Goal: Task Accomplishment & Management: Use online tool/utility

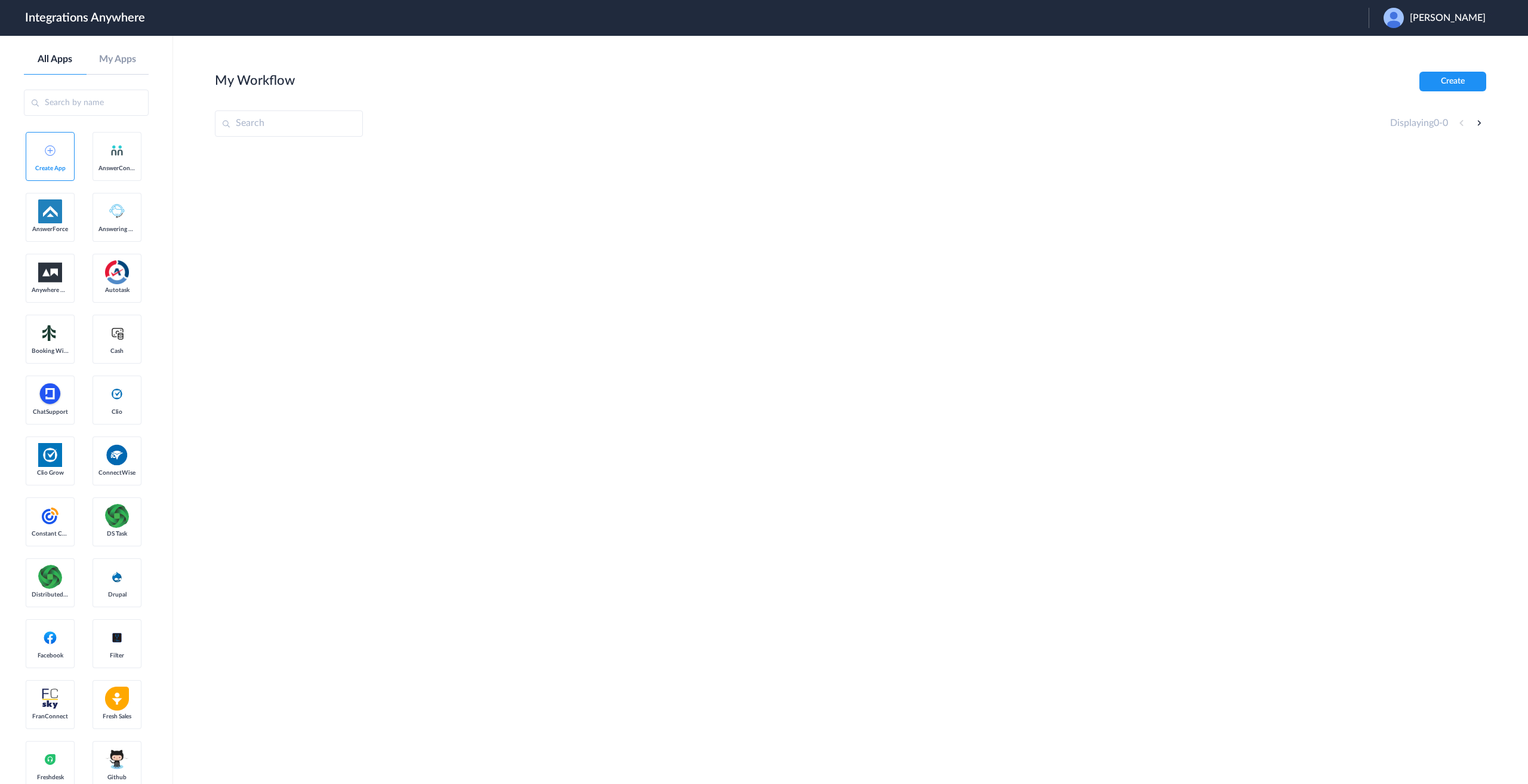
click at [1453, 14] on span "Cathy Bankhead" at bounding box center [1448, 18] width 76 height 11
click at [1423, 45] on li "Logout" at bounding box center [1433, 48] width 129 height 22
click at [1329, 16] on span "Launch Account" at bounding box center [1319, 17] width 68 height 9
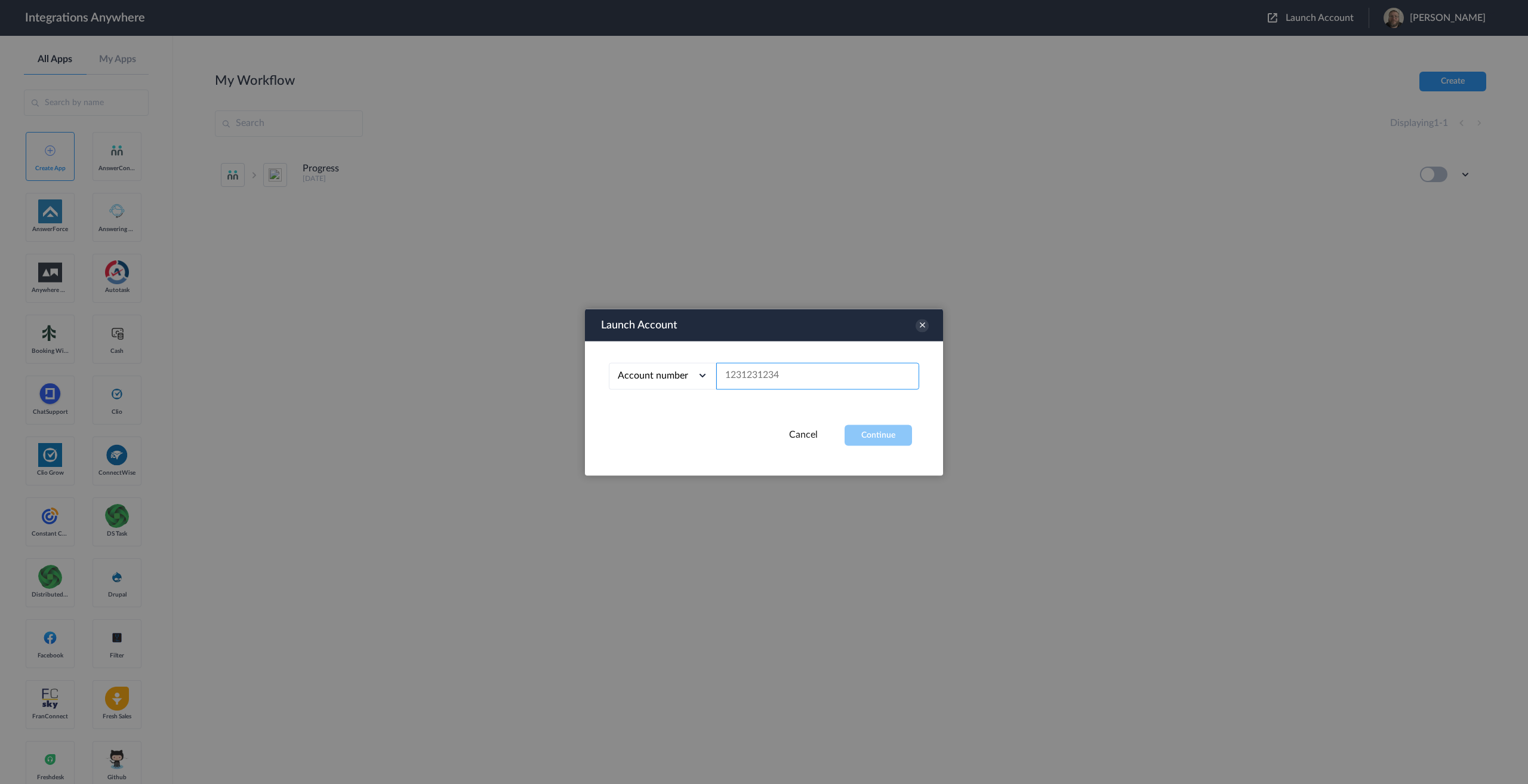
click at [827, 374] on input "text" at bounding box center [818, 375] width 203 height 27
paste input "8779271347"
type input "8779271347"
click at [866, 440] on button "Continue" at bounding box center [878, 435] width 67 height 21
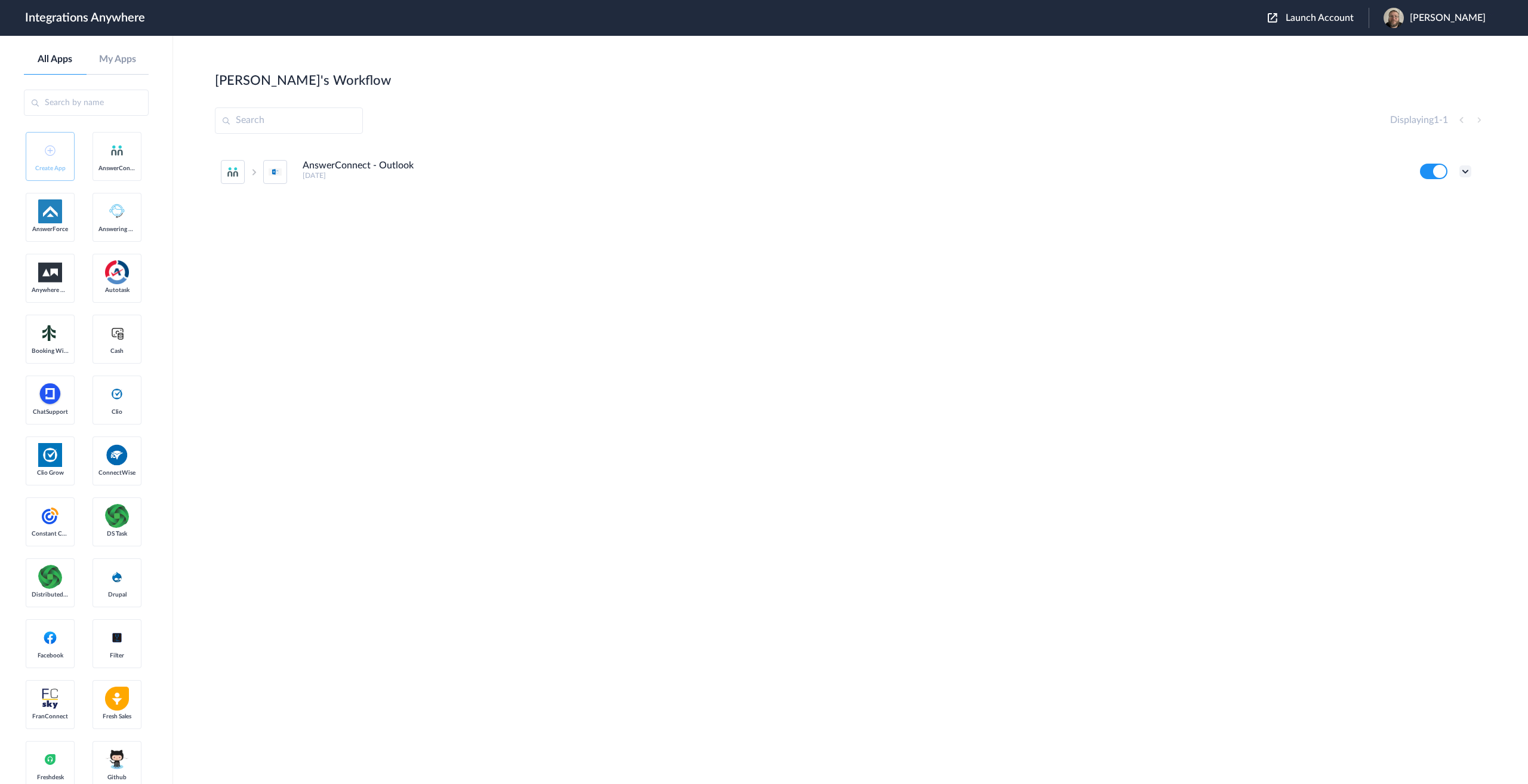
click at [1466, 171] on icon at bounding box center [1466, 171] width 12 height 12
click at [1423, 198] on link "Edit" at bounding box center [1418, 199] width 29 height 9
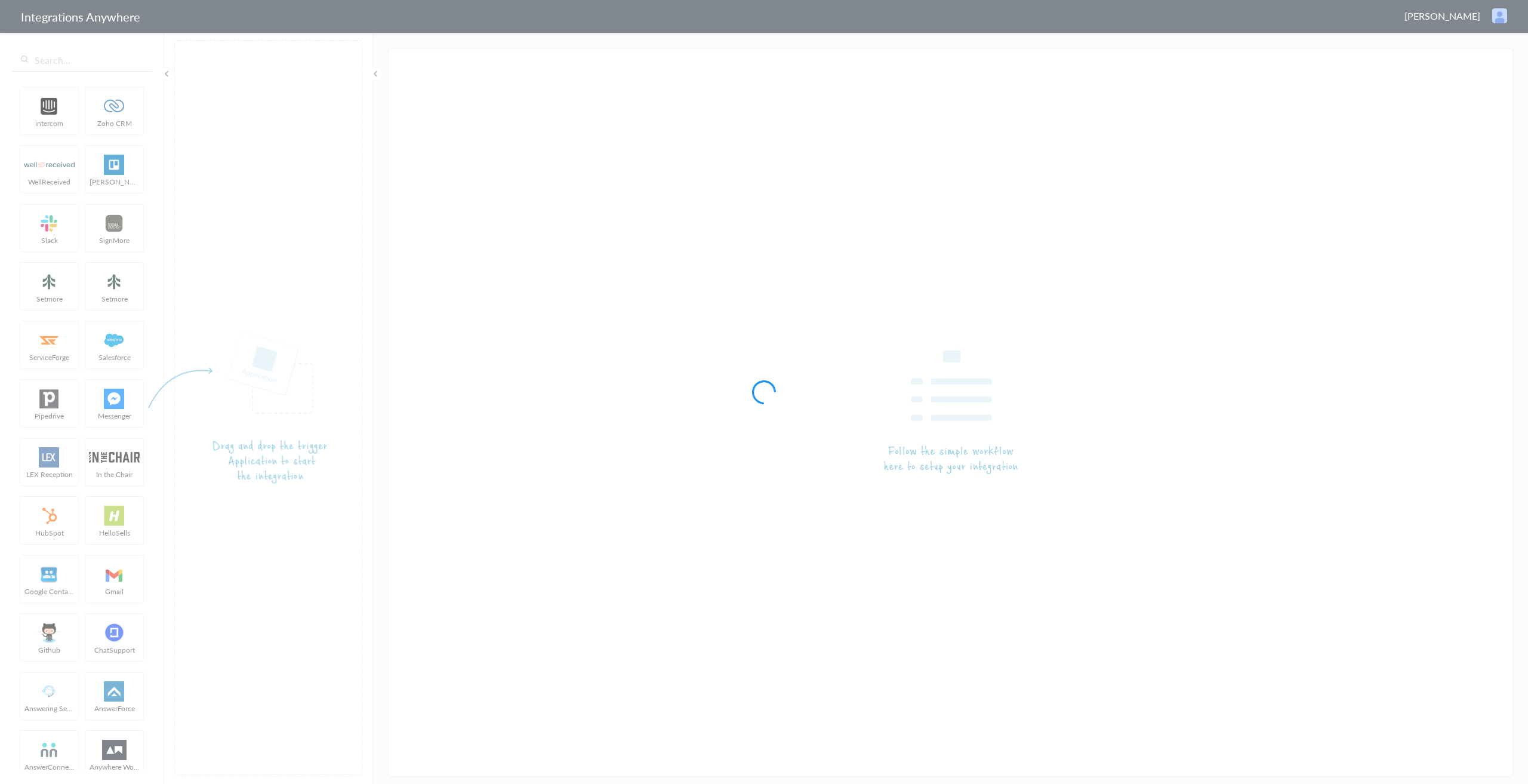
type input "AnswerConnect - Outlook"
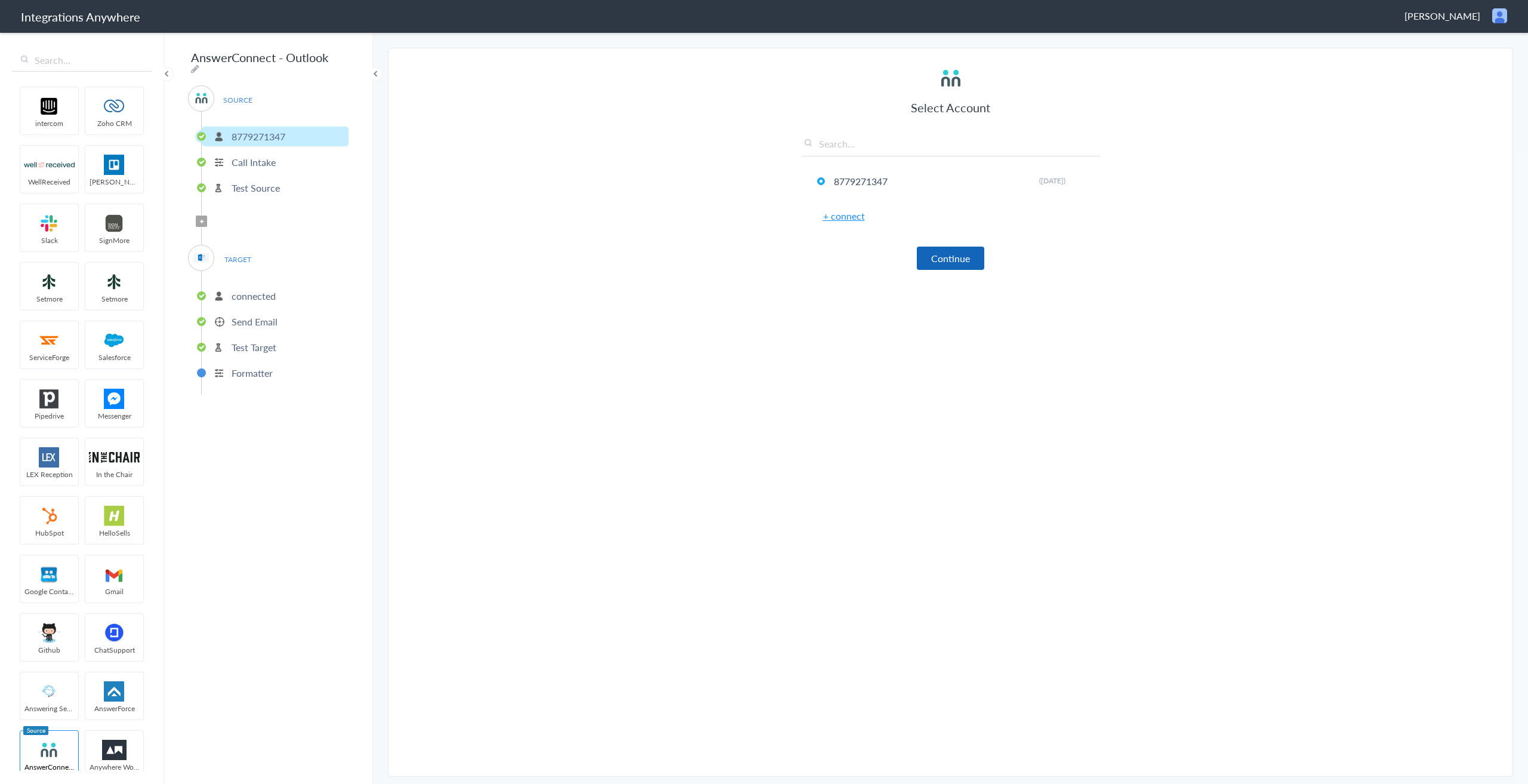
click at [942, 260] on button "Continue" at bounding box center [951, 258] width 67 height 23
click at [942, 260] on button "Continue" at bounding box center [951, 260] width 67 height 23
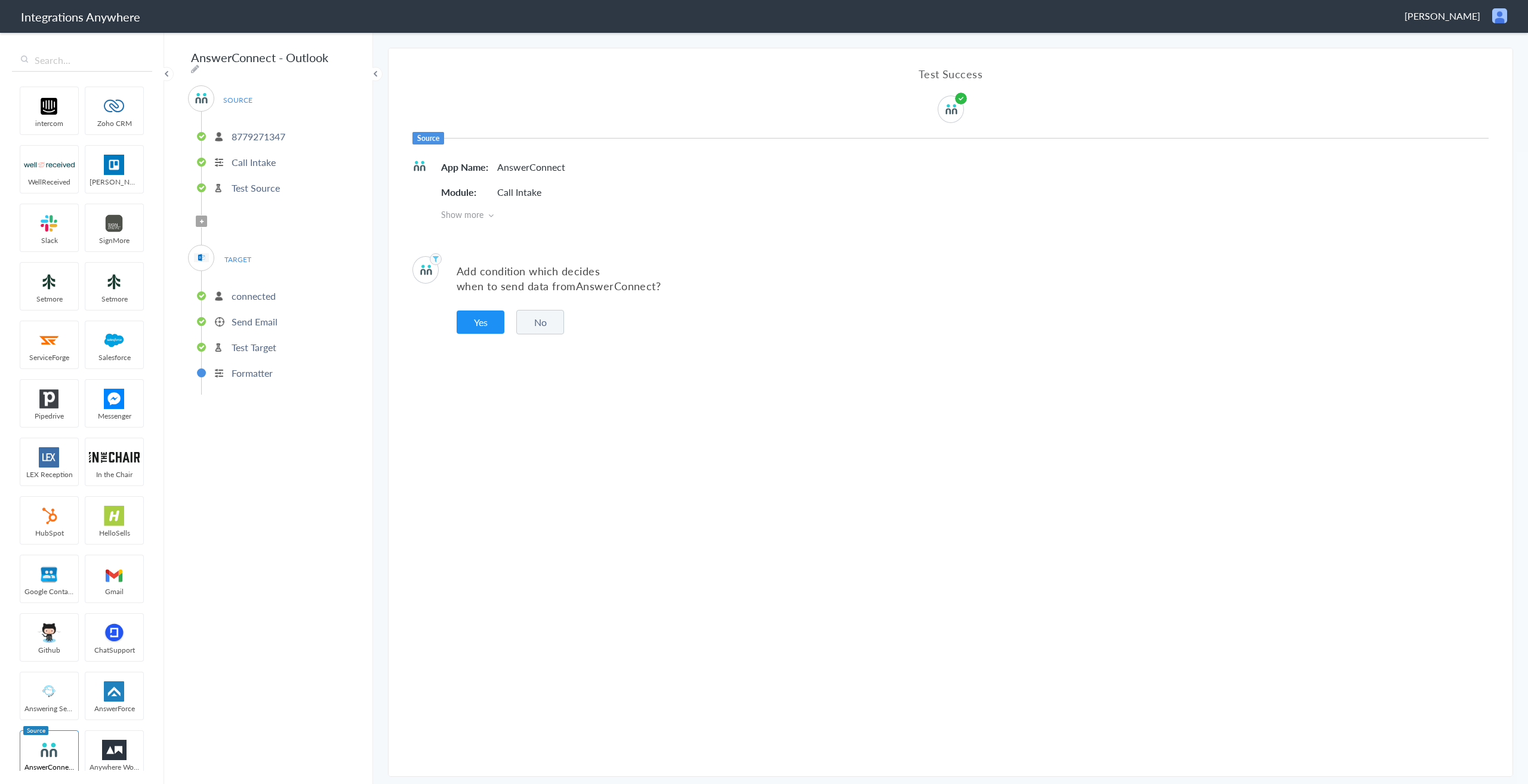
click at [275, 186] on p "Test Source" at bounding box center [255, 187] width 48 height 14
click at [235, 254] on span "TARGET" at bounding box center [237, 259] width 45 height 16
click at [249, 294] on p "connected" at bounding box center [254, 296] width 44 height 14
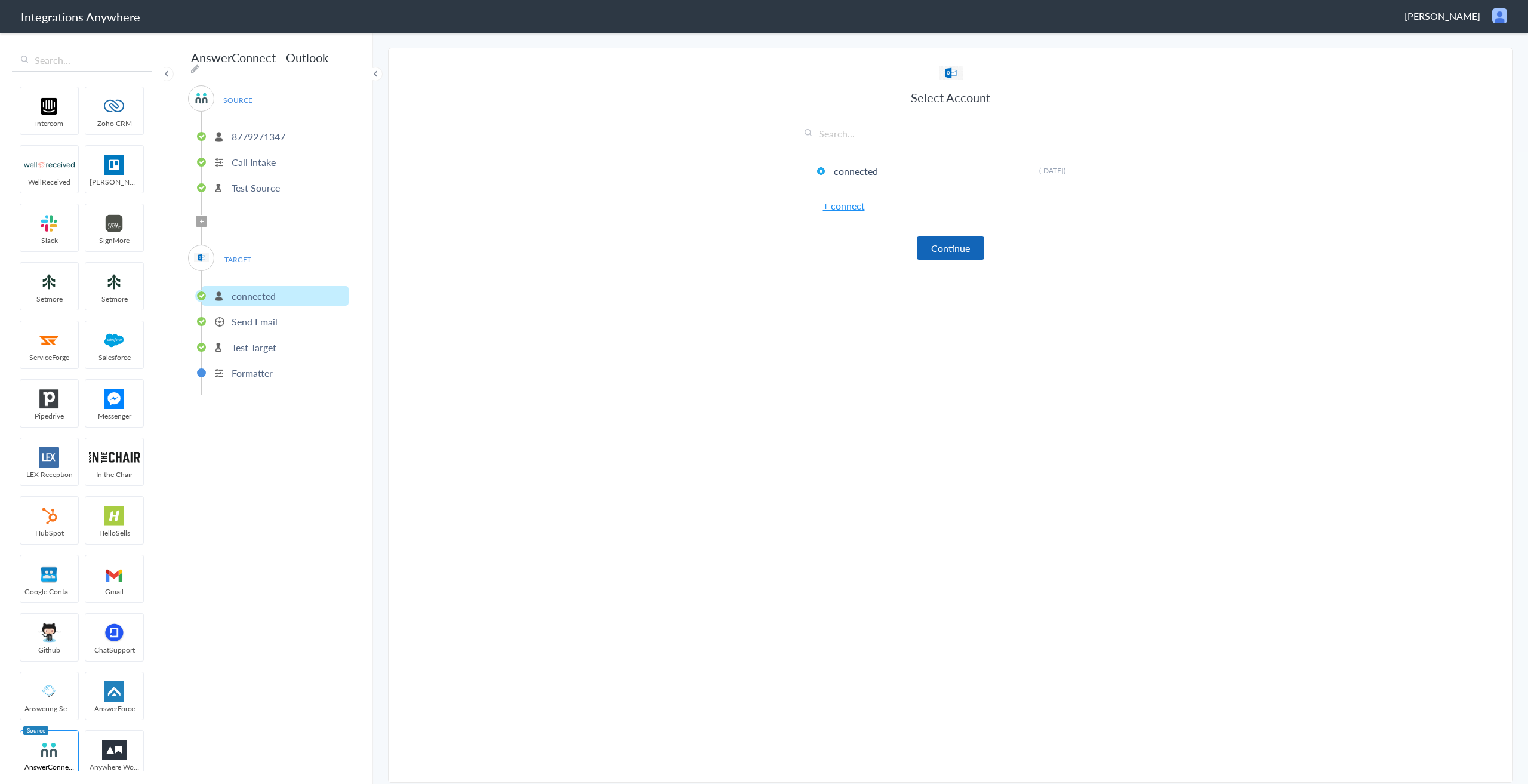
click at [925, 254] on button "Continue" at bounding box center [951, 248] width 67 height 23
click at [930, 254] on button "Continue" at bounding box center [951, 252] width 67 height 23
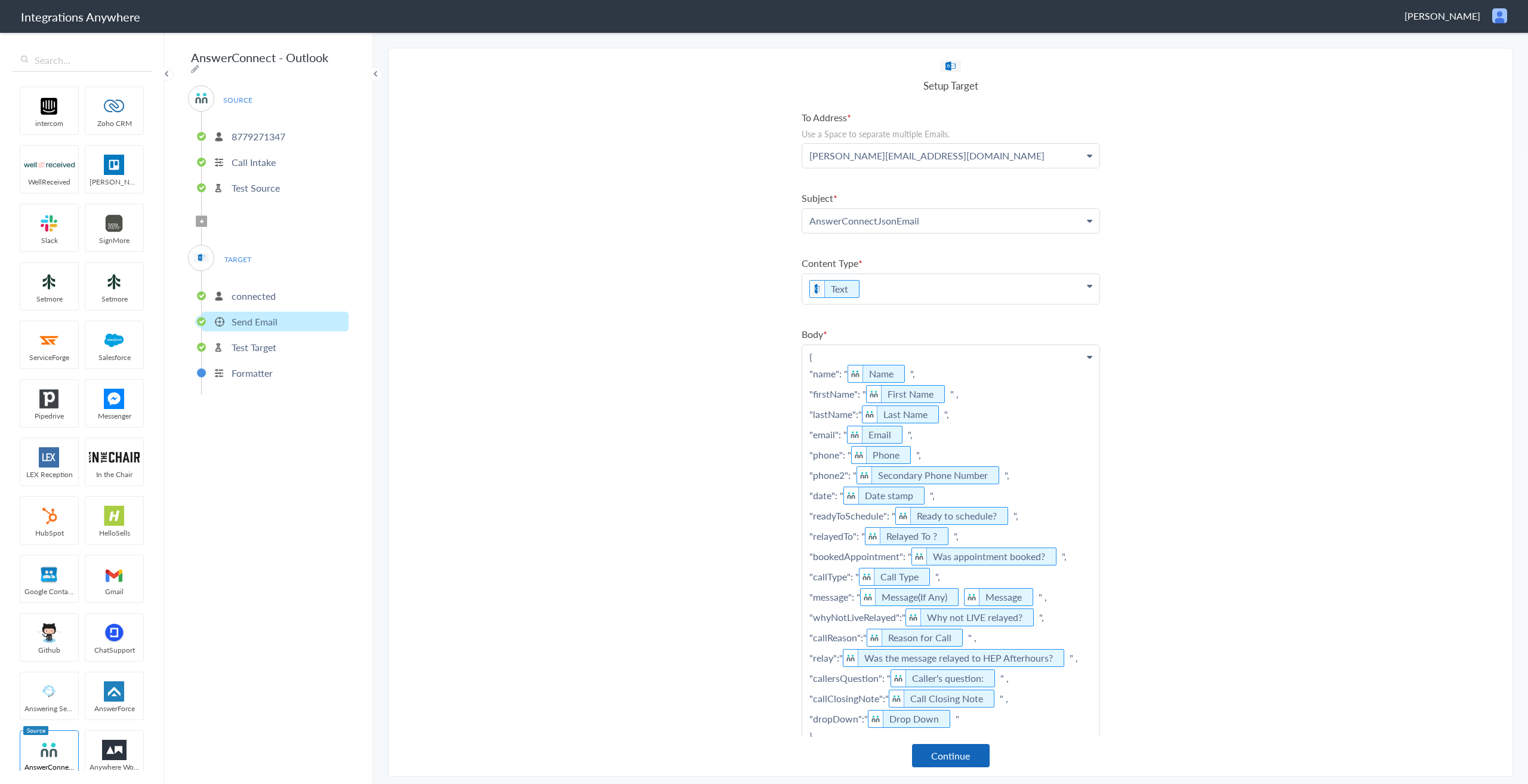
click at [958, 757] on button "Continue" at bounding box center [951, 755] width 77 height 23
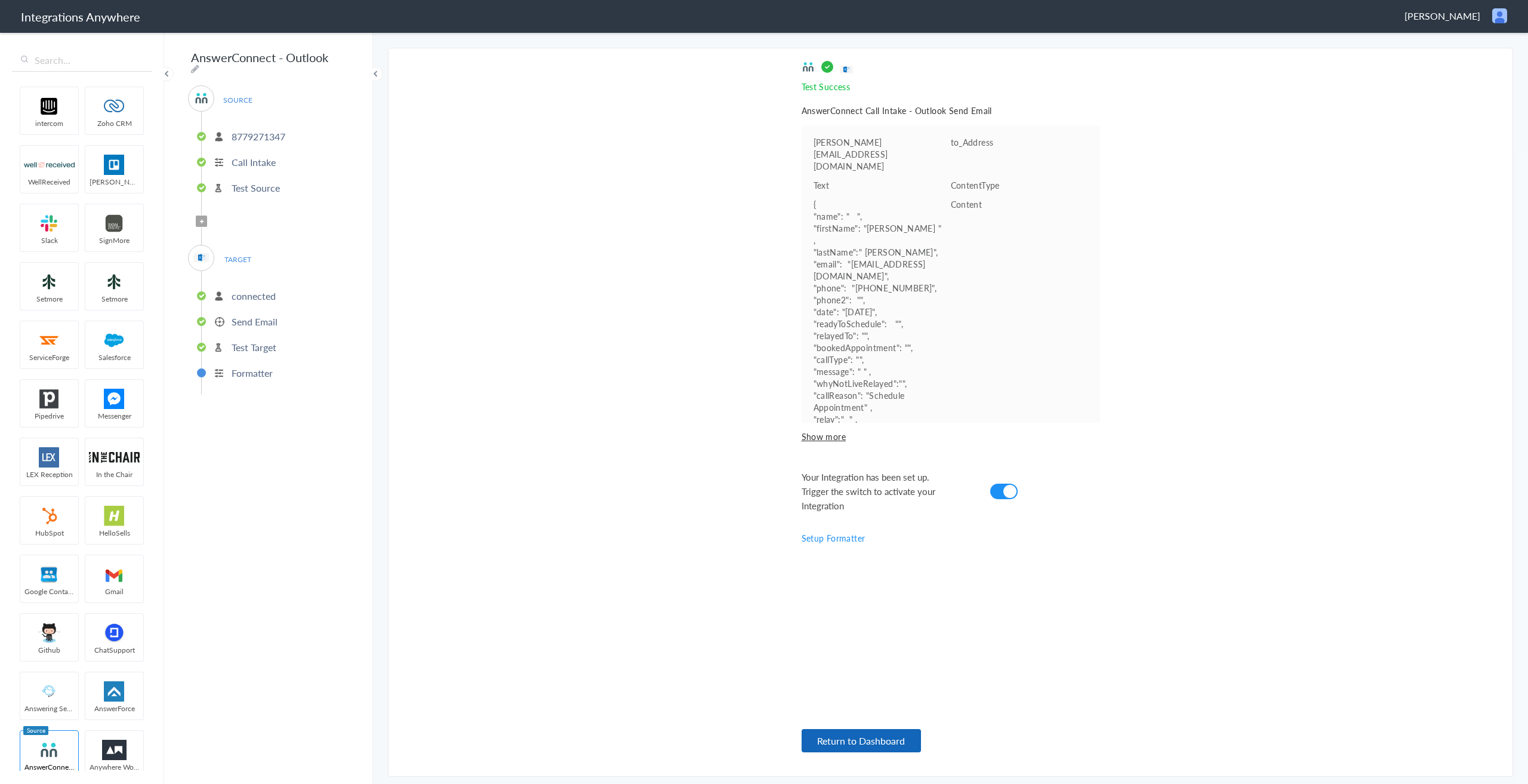
click at [877, 745] on button "Return to Dashboard" at bounding box center [862, 740] width 119 height 23
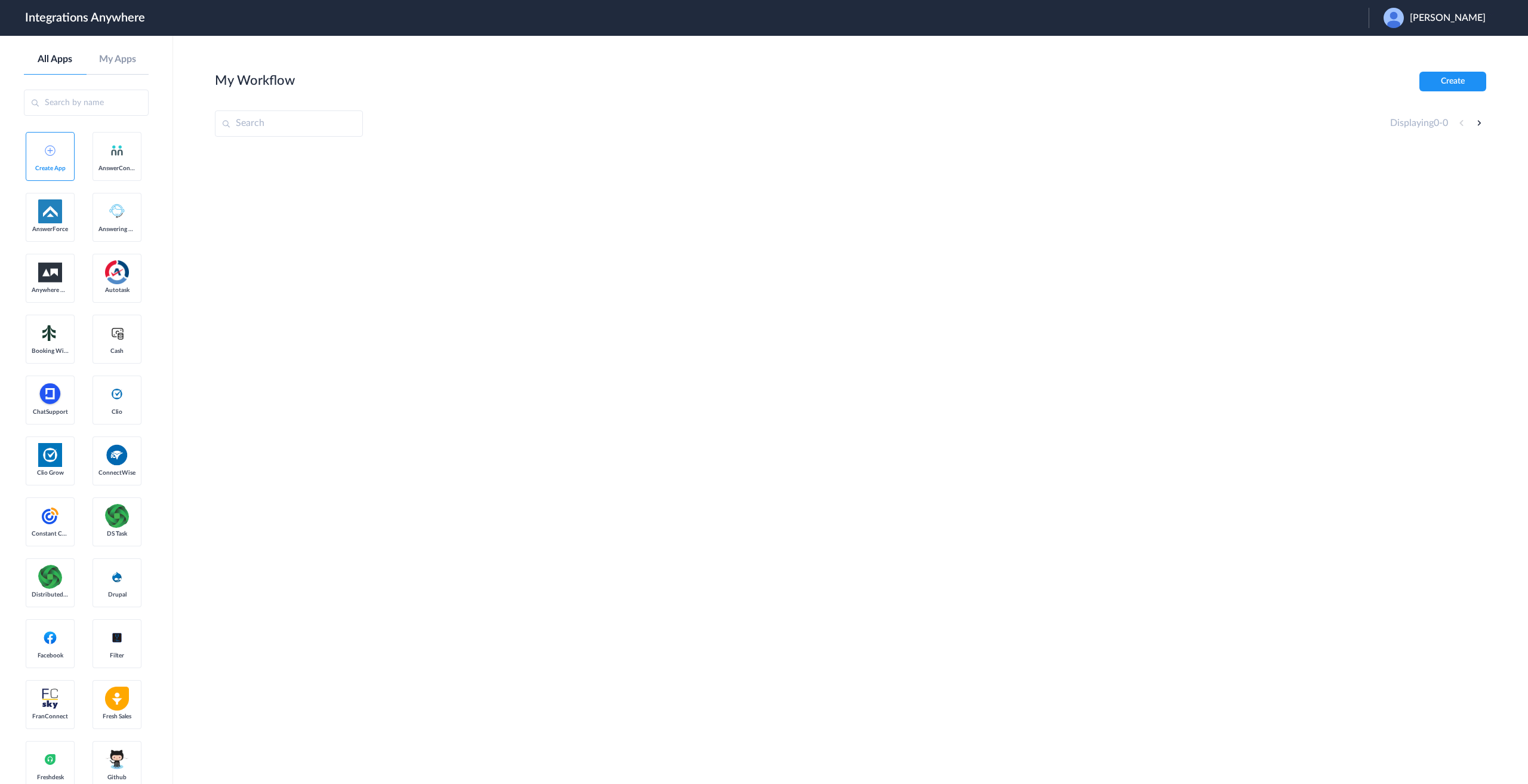
click at [1455, 13] on span "[PERSON_NAME]" at bounding box center [1448, 18] width 76 height 11
click at [1438, 47] on li "Logout" at bounding box center [1433, 48] width 129 height 22
click at [1326, 16] on span "Launch Account" at bounding box center [1319, 17] width 68 height 9
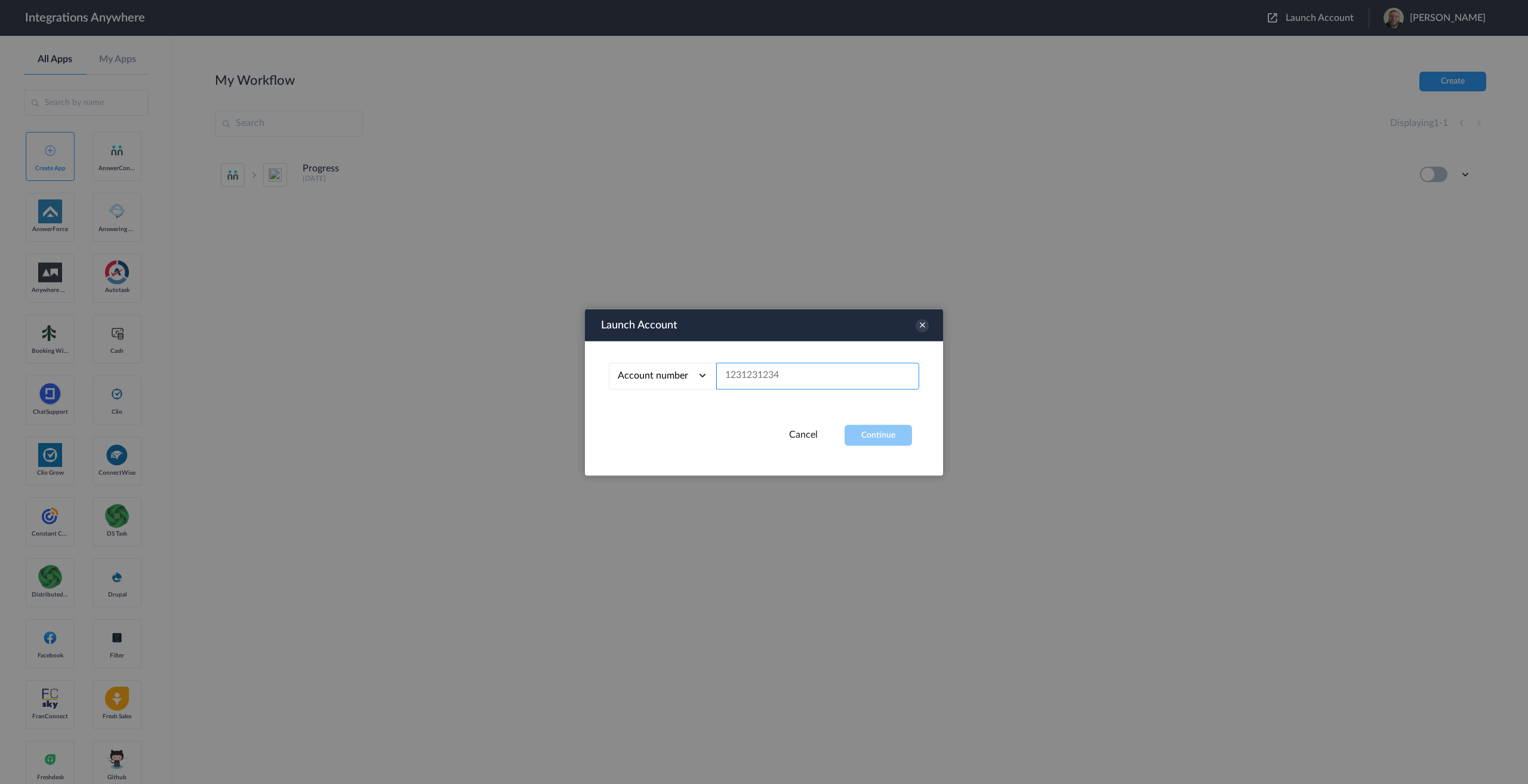
click at [804, 379] on input "text" at bounding box center [818, 375] width 203 height 27
paste input "8779271347"
type input "8779271347"
click at [873, 437] on button "Continue" at bounding box center [878, 435] width 67 height 21
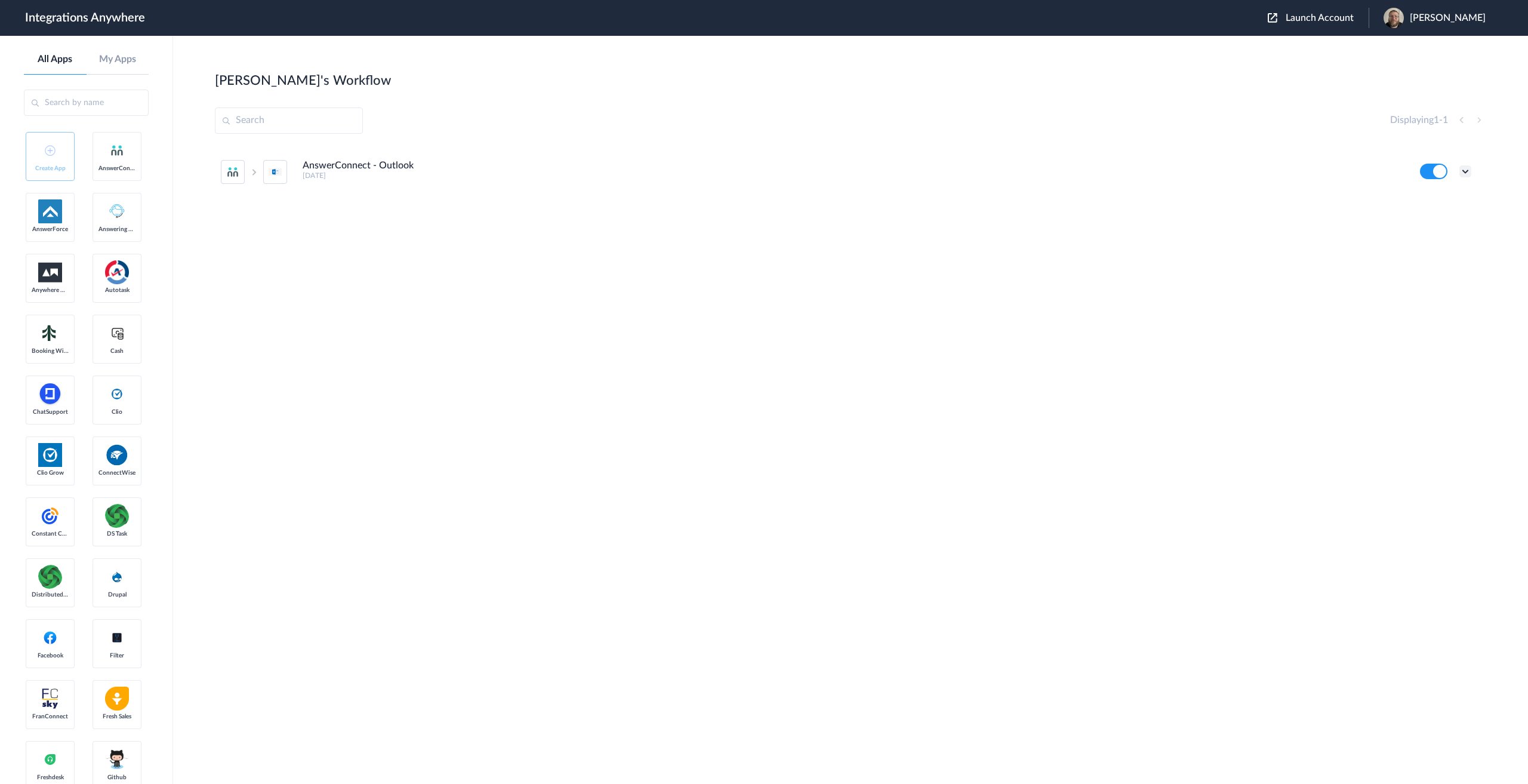
click at [1464, 171] on icon at bounding box center [1466, 171] width 12 height 12
click at [1430, 203] on li "Edit" at bounding box center [1433, 199] width 77 height 22
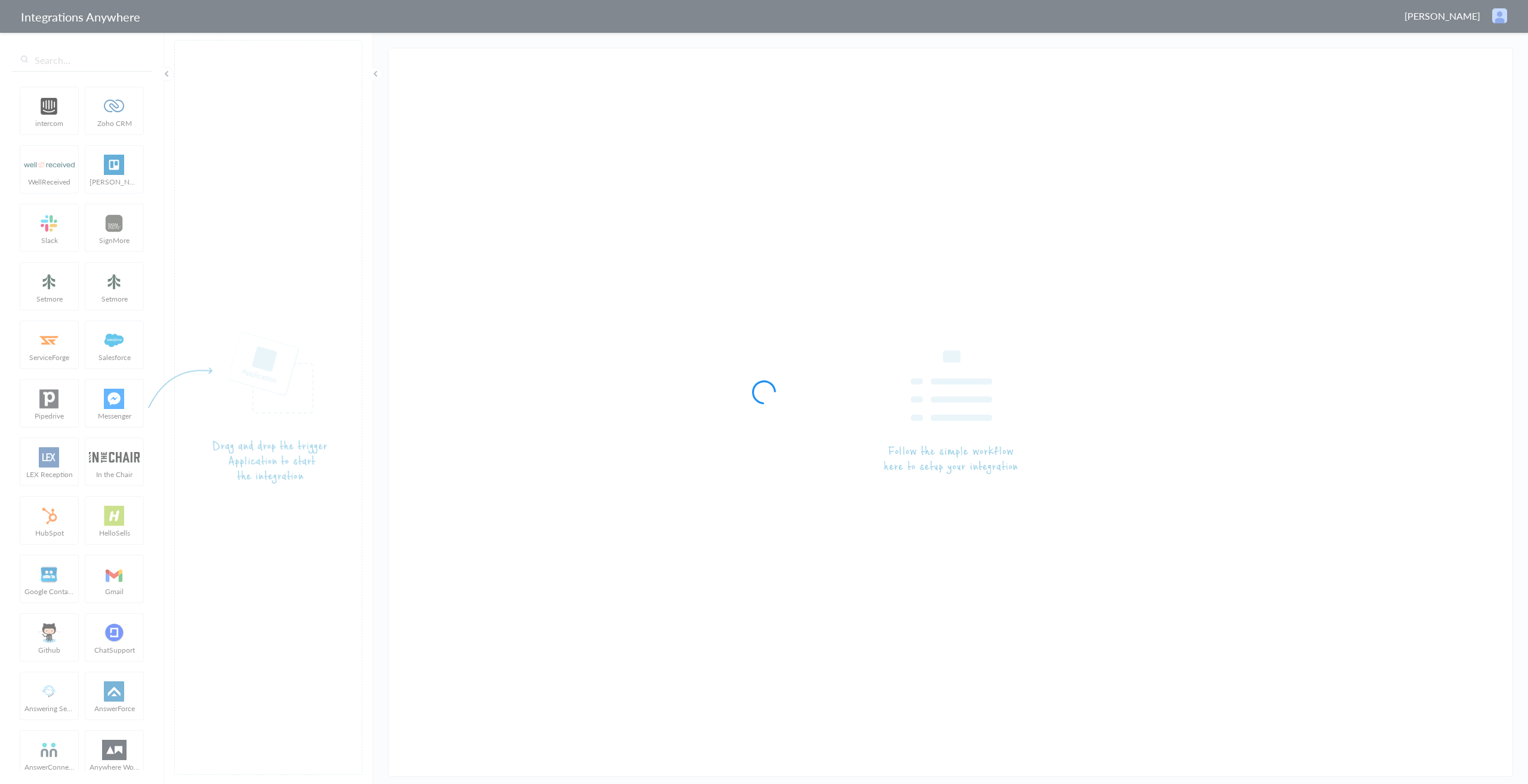
type input "AnswerConnect - Outlook"
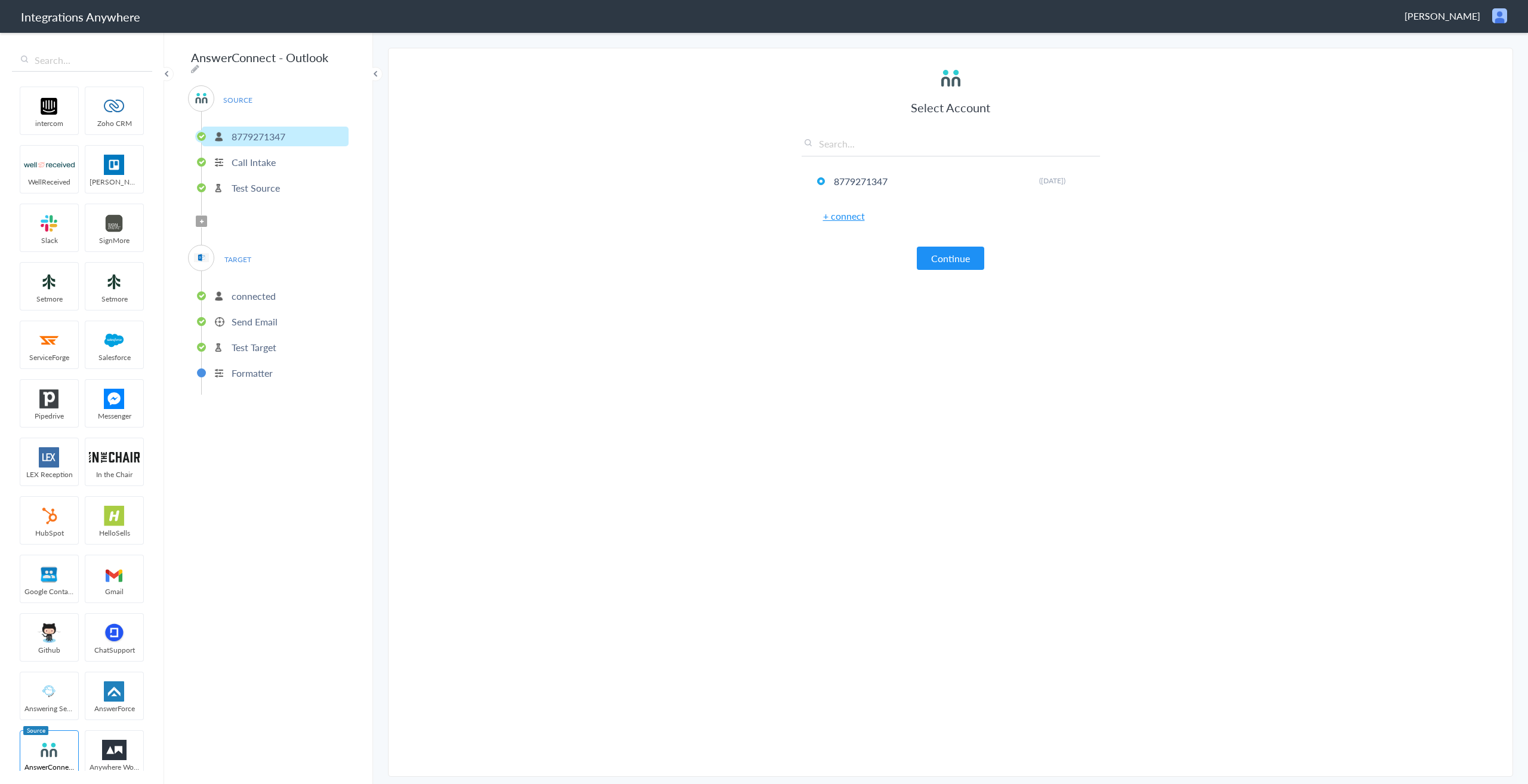
click at [263, 366] on p "Formatter" at bounding box center [252, 372] width 41 height 14
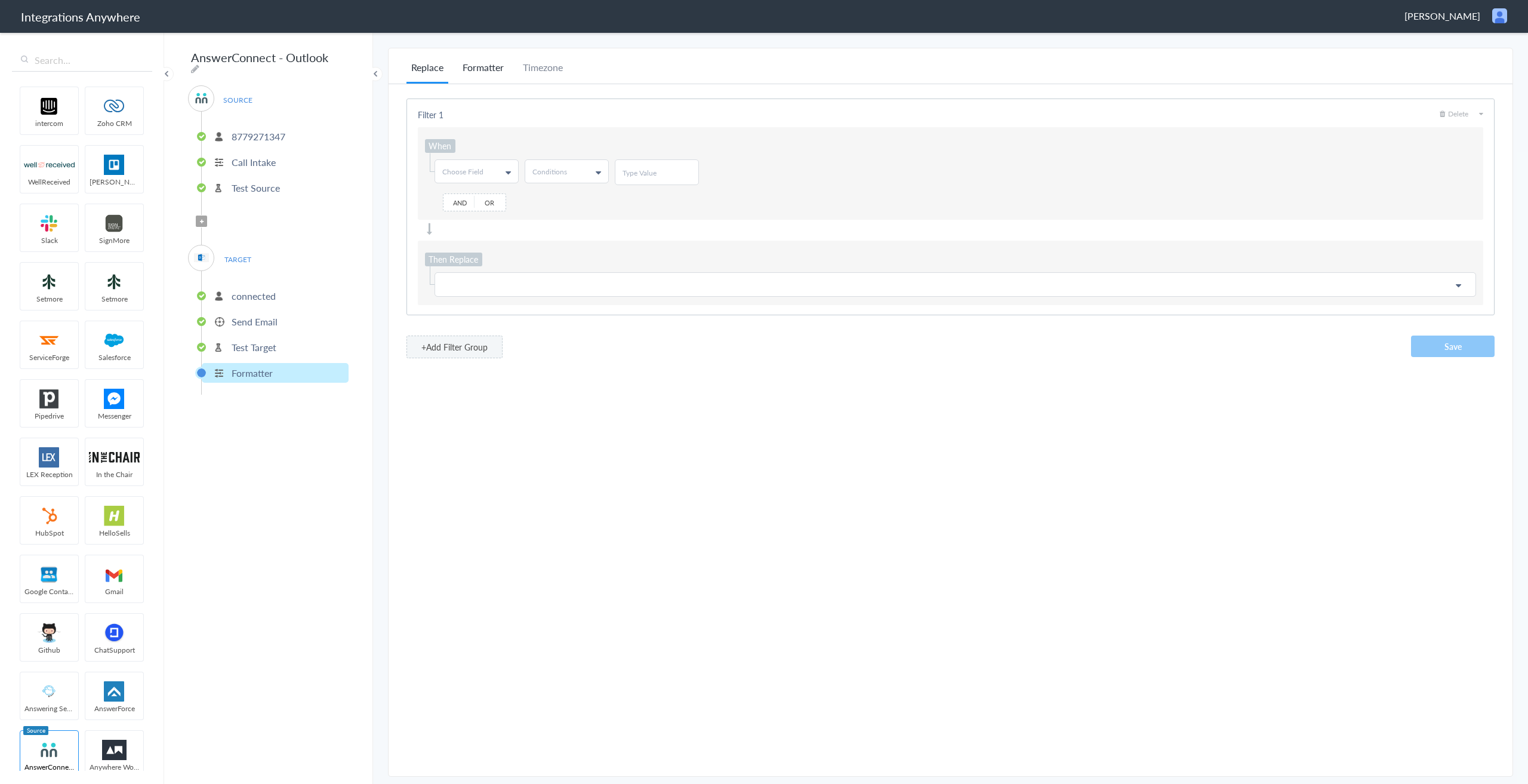
click at [479, 68] on li "Formatter" at bounding box center [483, 72] width 51 height 23
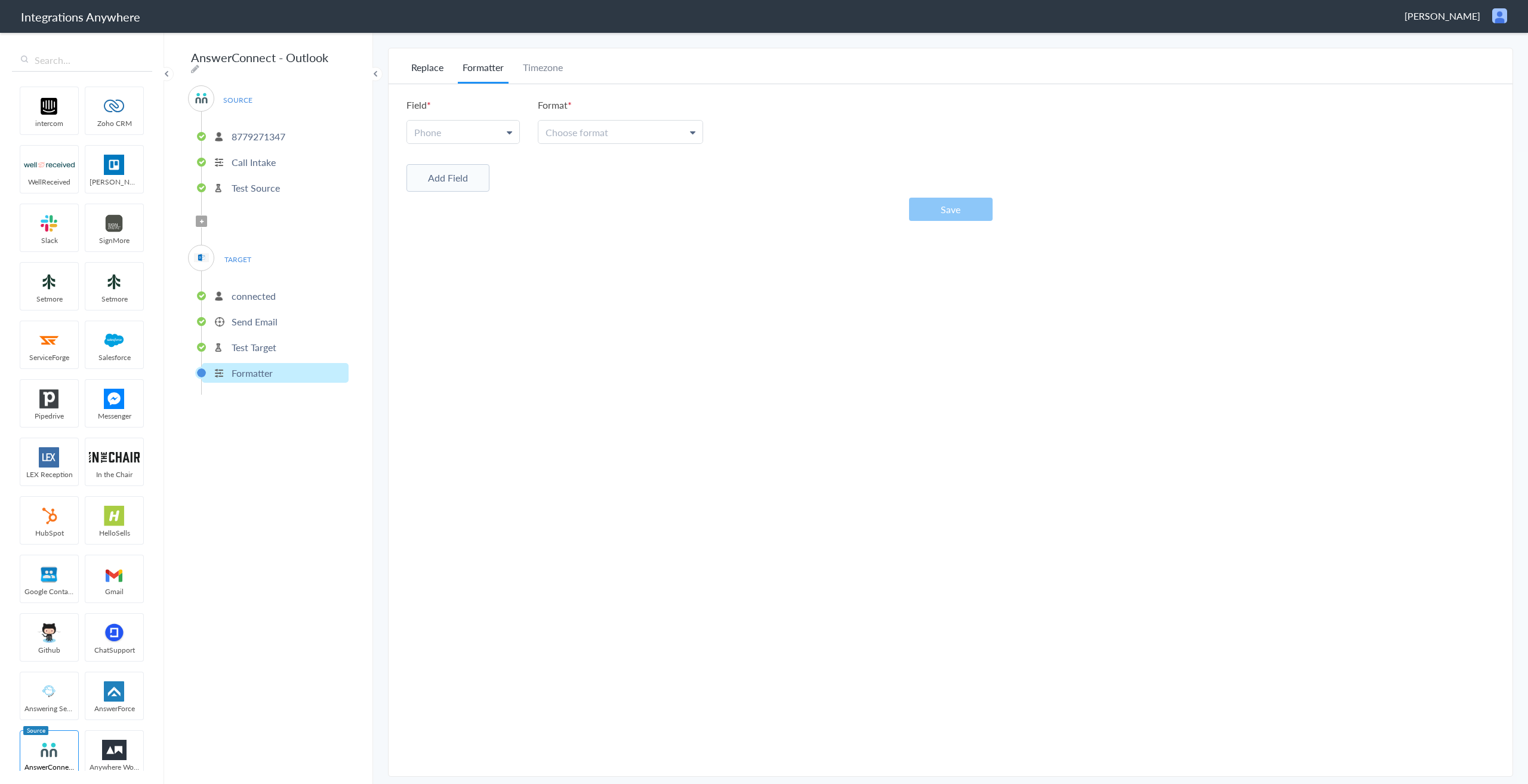
click at [436, 67] on li "Replace" at bounding box center [428, 72] width 42 height 23
